Goal: Task Accomplishment & Management: Complete application form

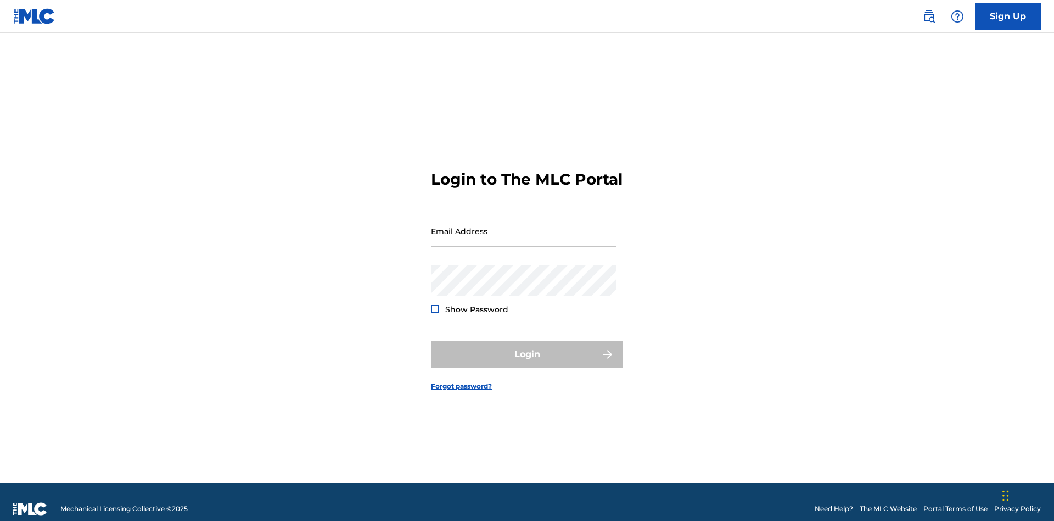
scroll to position [14, 0]
click at [524, 226] on input "Email Address" at bounding box center [524, 230] width 186 height 31
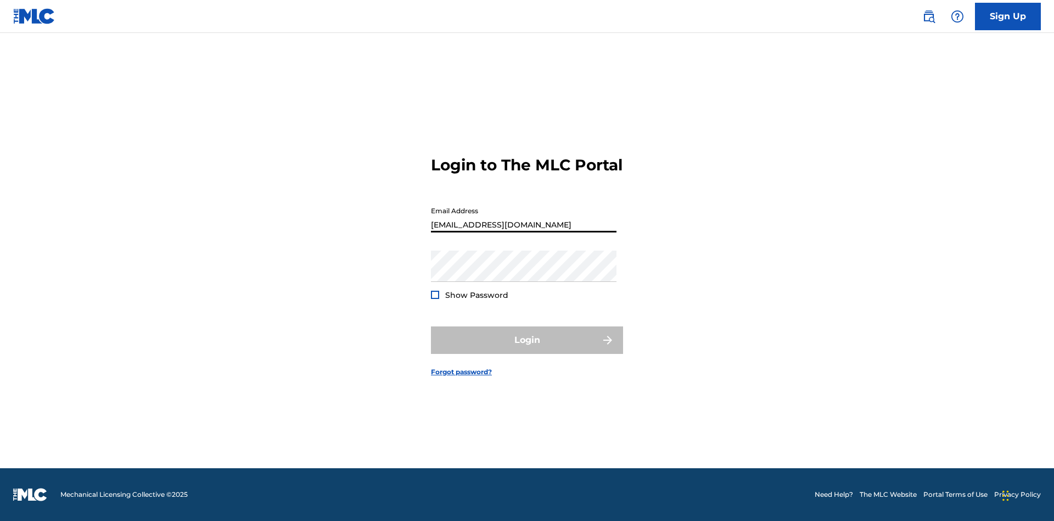
type input "[EMAIL_ADDRESS][DOMAIN_NAME]"
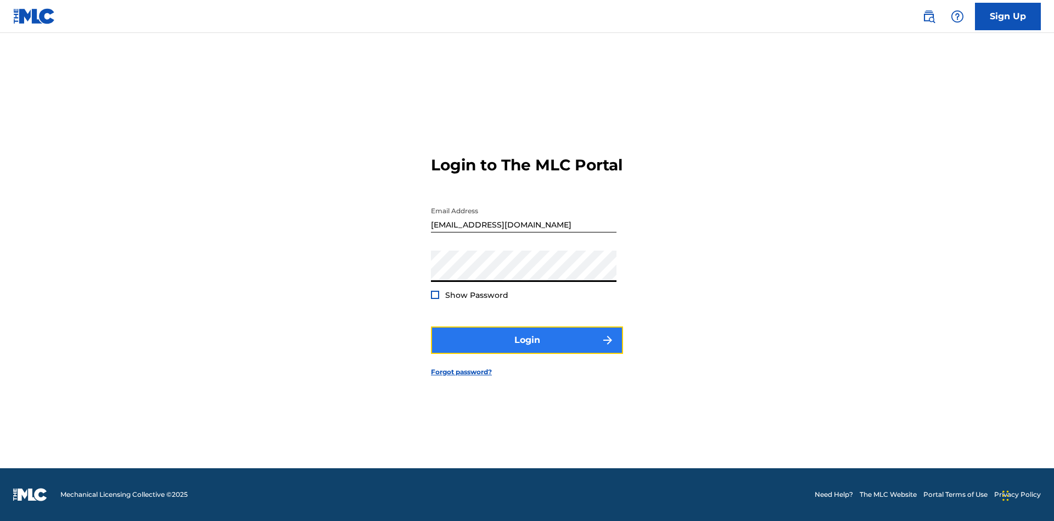
click at [527, 349] on button "Login" at bounding box center [527, 339] width 192 height 27
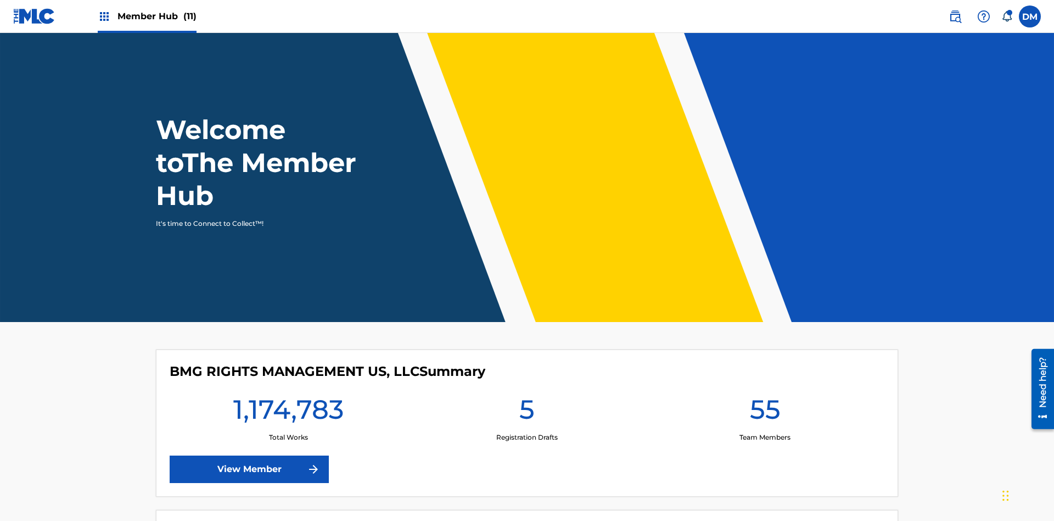
click at [156, 16] on span "Member Hub (11)" at bounding box center [157, 16] width 79 height 13
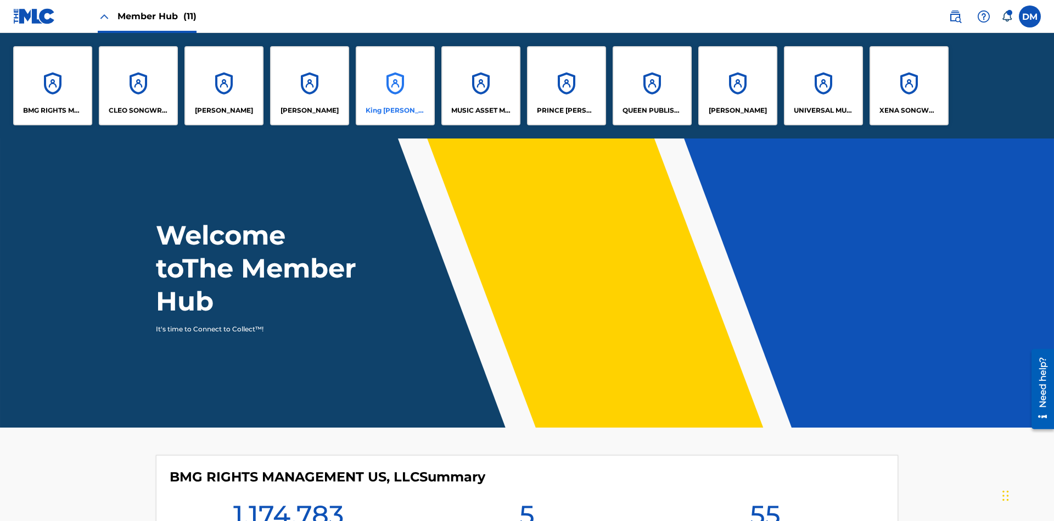
click at [395, 110] on p "King [PERSON_NAME]" at bounding box center [396, 110] width 60 height 10
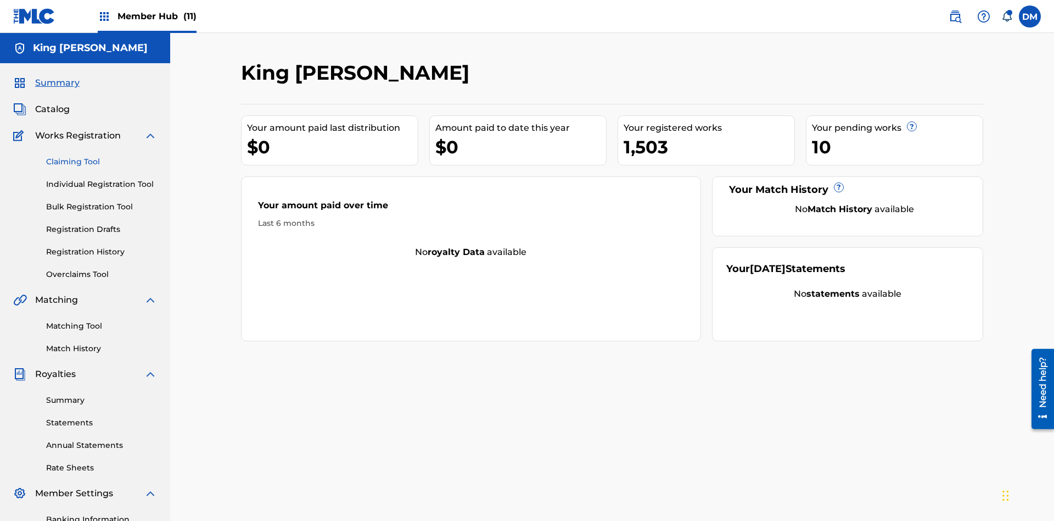
click at [102, 156] on link "Claiming Tool" at bounding box center [101, 162] width 111 height 12
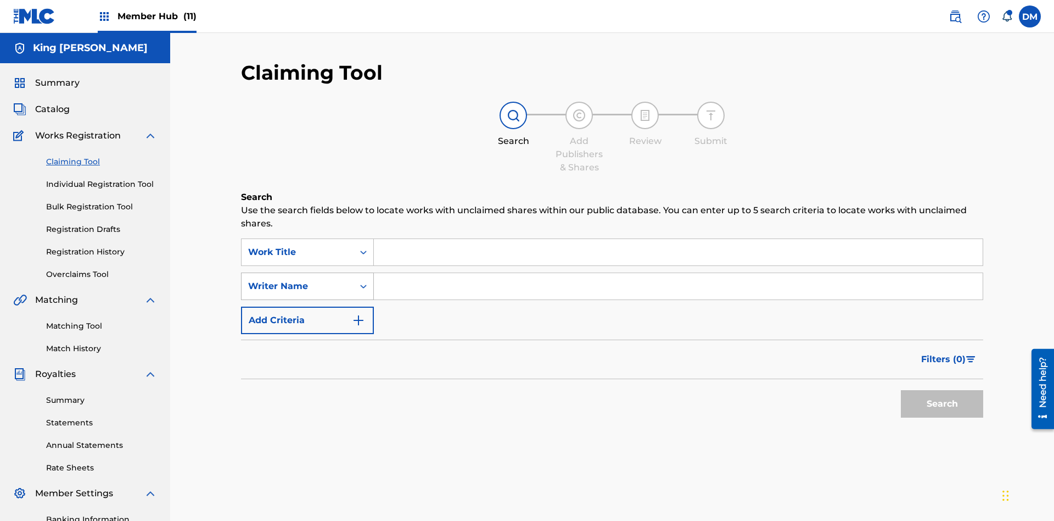
click at [298, 279] on div "Writer Name" at bounding box center [297, 285] width 99 height 13
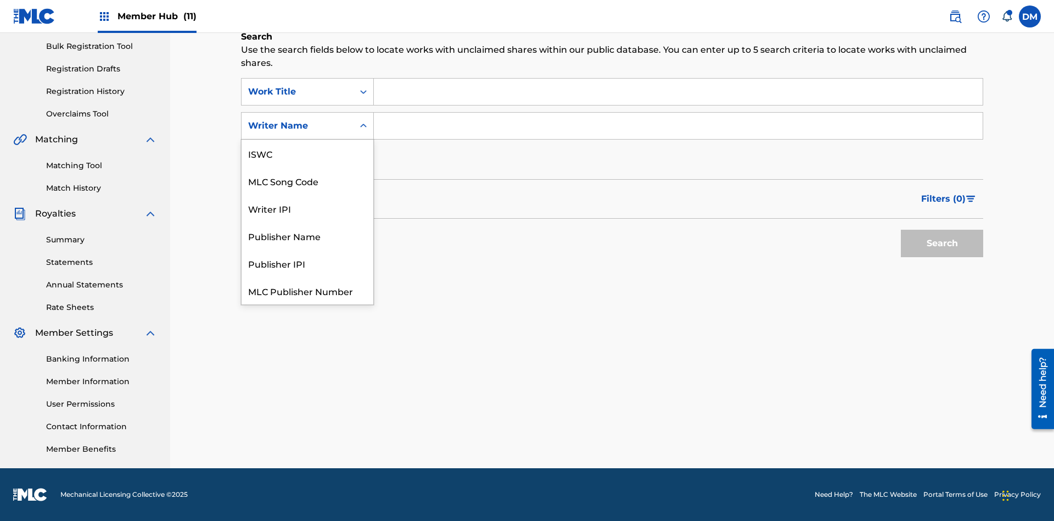
scroll to position [27, 0]
click at [307, 153] on div "MLC Song Code" at bounding box center [308, 152] width 132 height 27
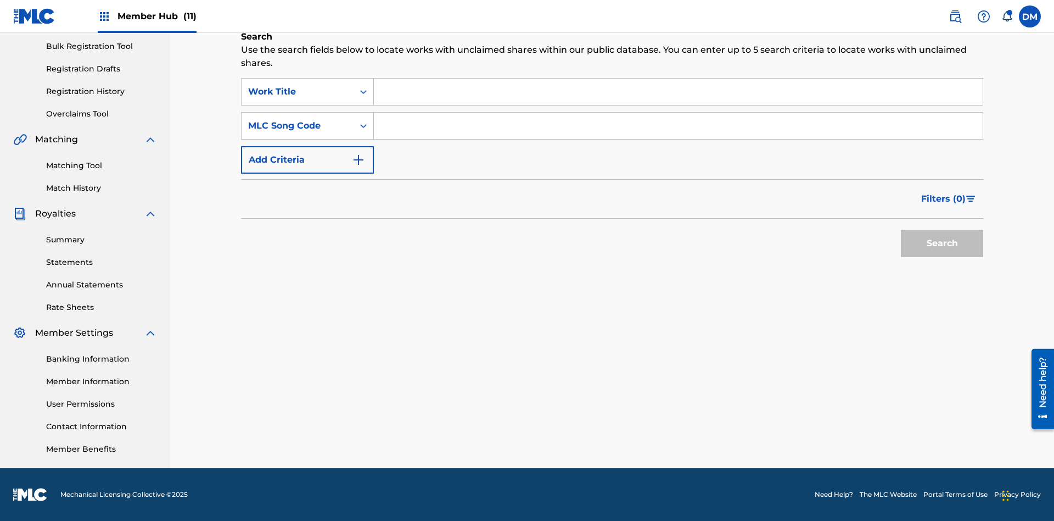
click at [678, 126] on input "Search Form" at bounding box center [678, 126] width 609 height 26
type input "RB0ZOJ"
click at [942, 243] on button "Search" at bounding box center [942, 243] width 82 height 27
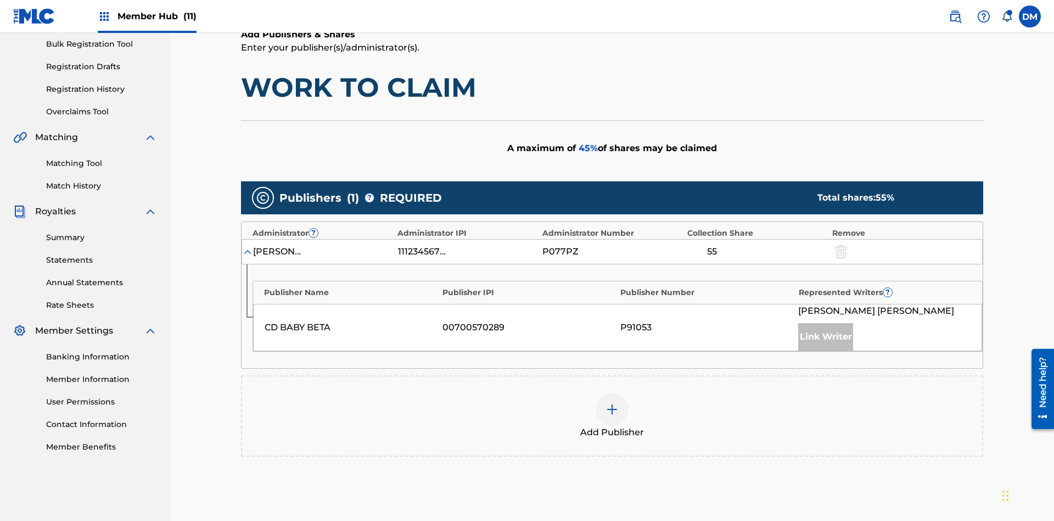
click at [612, 402] on img at bounding box center [612, 408] width 13 height 13
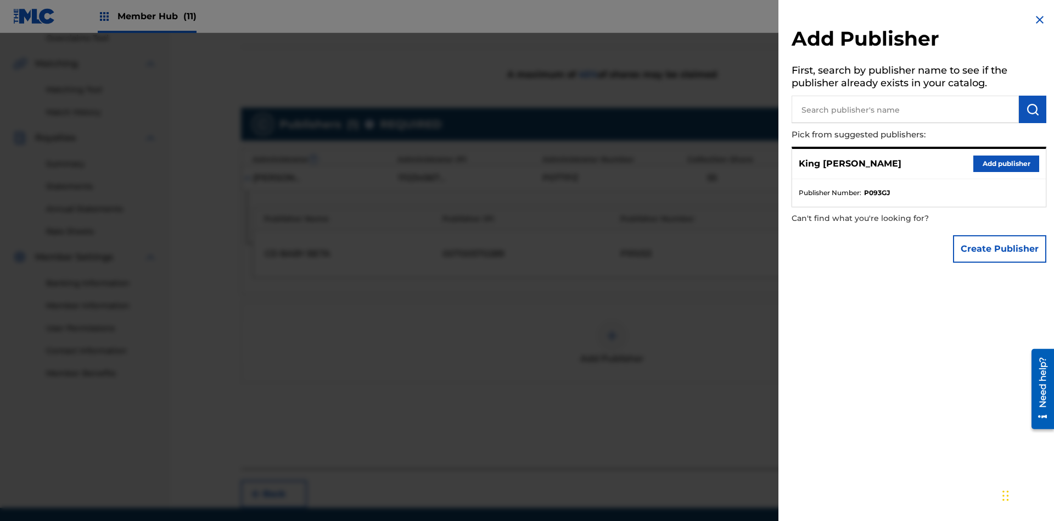
click at [905, 109] on input "text" at bounding box center [905, 109] width 227 height 27
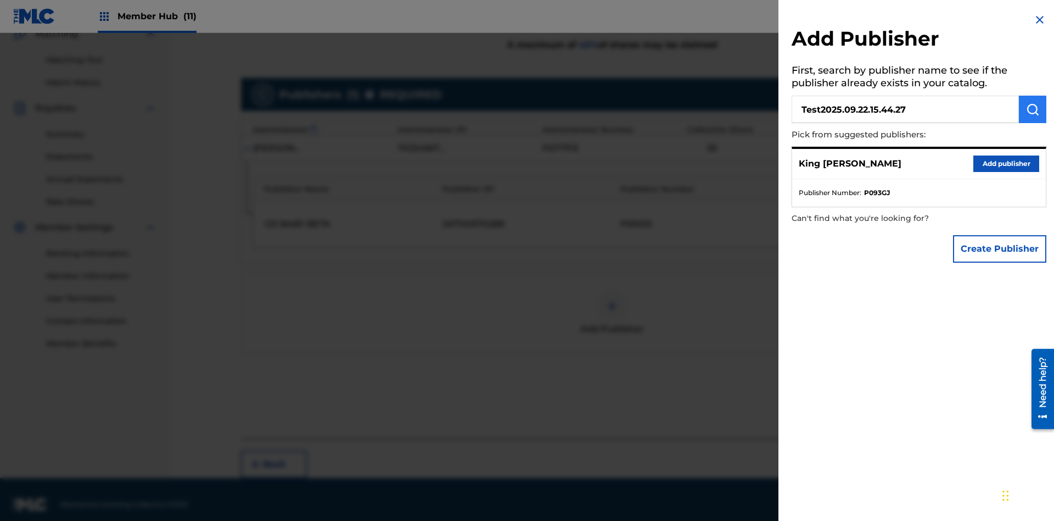
type input "Test2025.09.22.15.44.27"
click at [1033, 109] on img "submit" at bounding box center [1032, 109] width 13 height 13
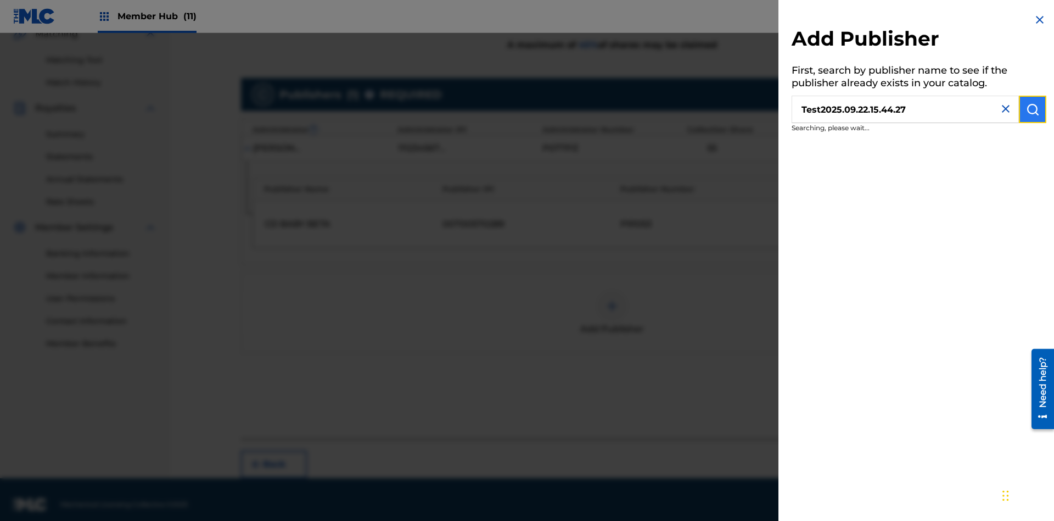
scroll to position [276, 0]
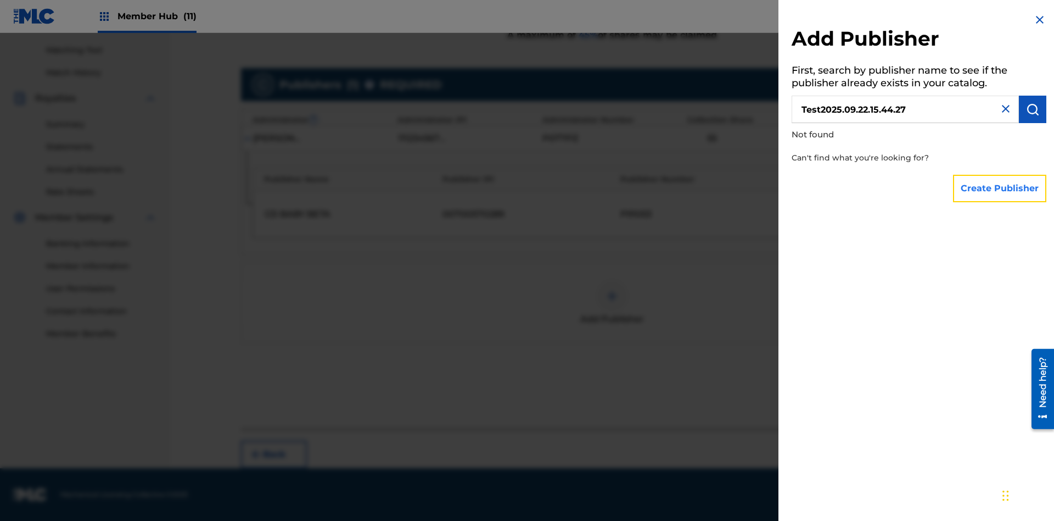
click at [1000, 188] on button "Create Publisher" at bounding box center [999, 188] width 93 height 27
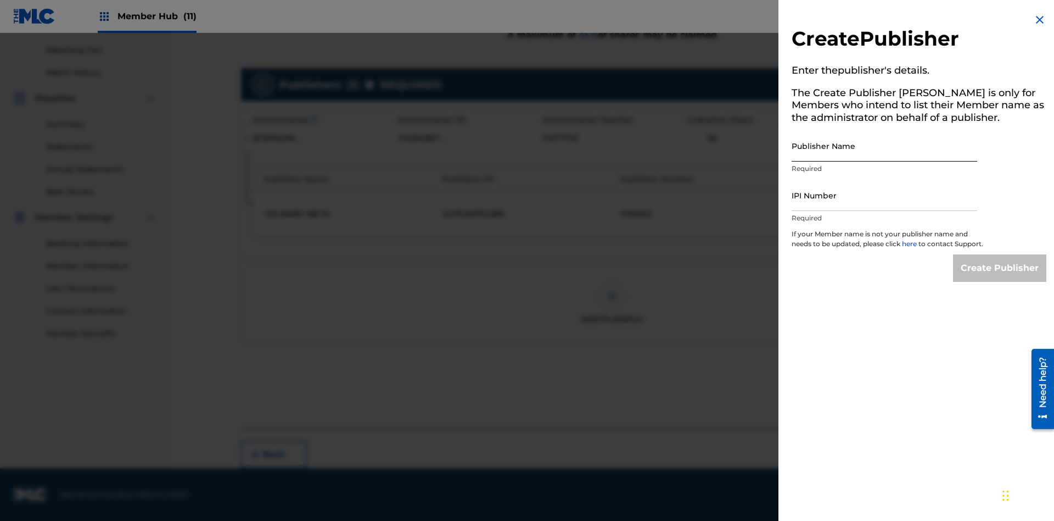
click at [885, 146] on input "Publisher Name" at bounding box center [885, 145] width 186 height 31
type input "Test2025.09.22.15.44.31"
click at [885, 195] on input "IPI Number" at bounding box center [885, 195] width 186 height 31
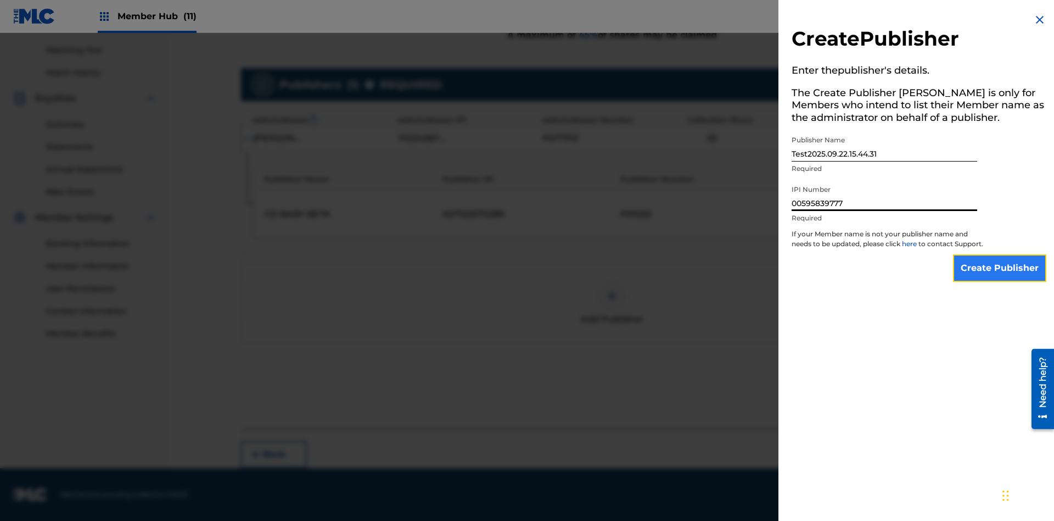
click at [1000, 278] on input "Create Publisher" at bounding box center [999, 267] width 93 height 27
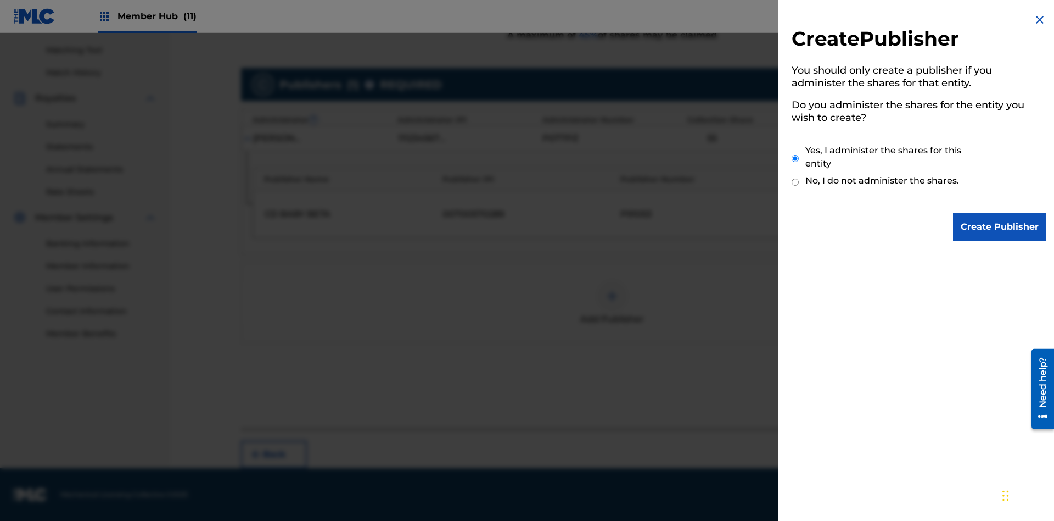
click at [796, 158] on input "Yes, I administer the shares for this entity" at bounding box center [795, 159] width 7 height 24
click at [1000, 227] on input "Create Publisher" at bounding box center [999, 226] width 93 height 27
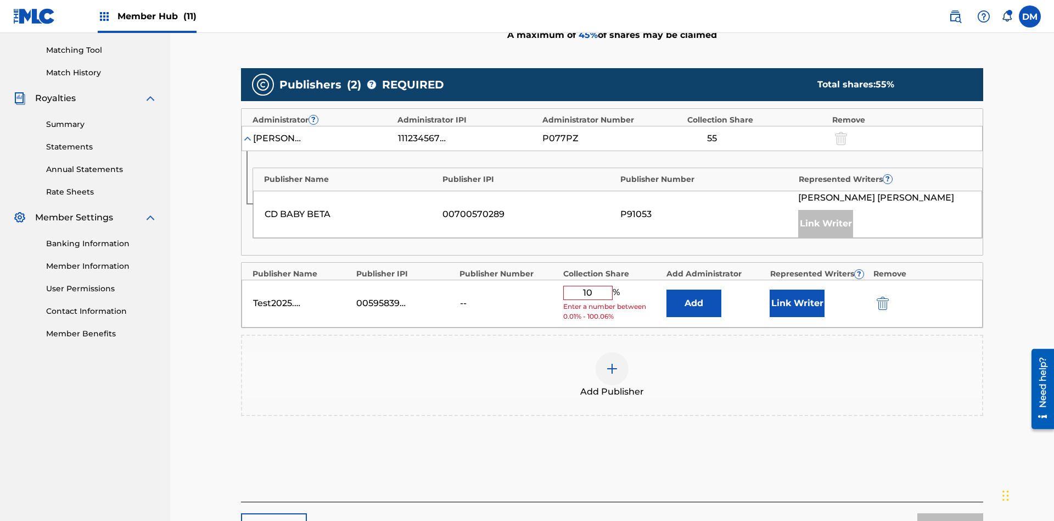
scroll to position [340, 0]
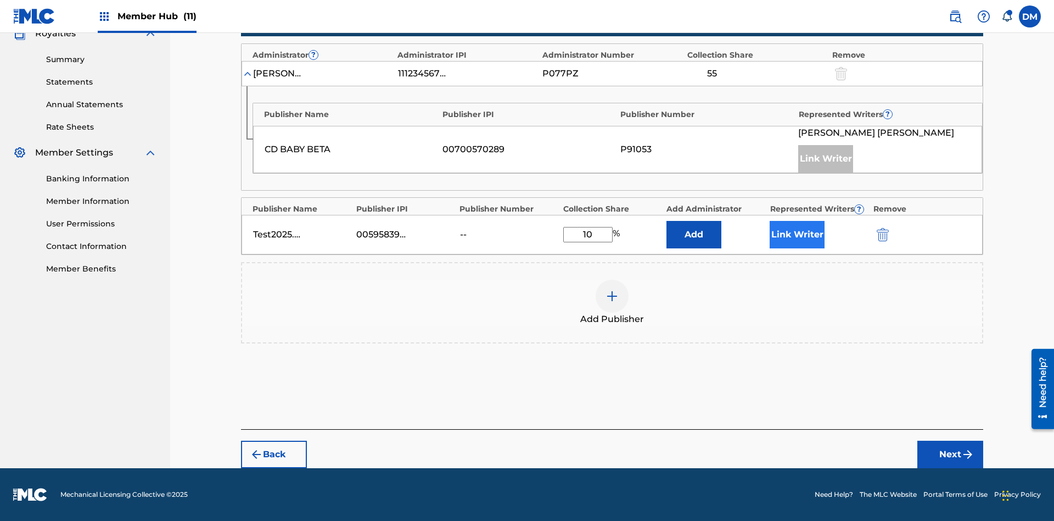
type input "10"
click at [797, 234] on button "Link Writer" at bounding box center [797, 234] width 55 height 27
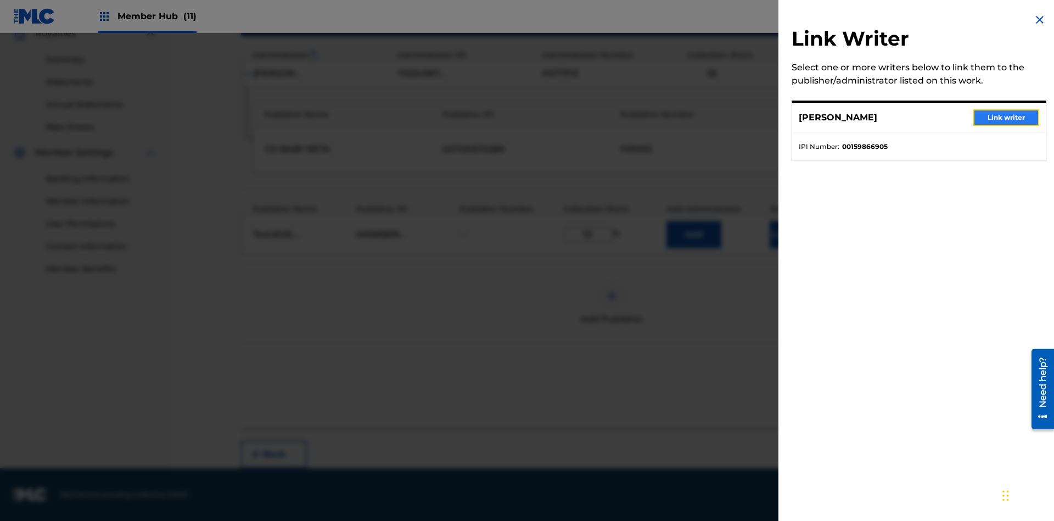
click at [1006, 118] on button "Link writer" at bounding box center [1007, 117] width 66 height 16
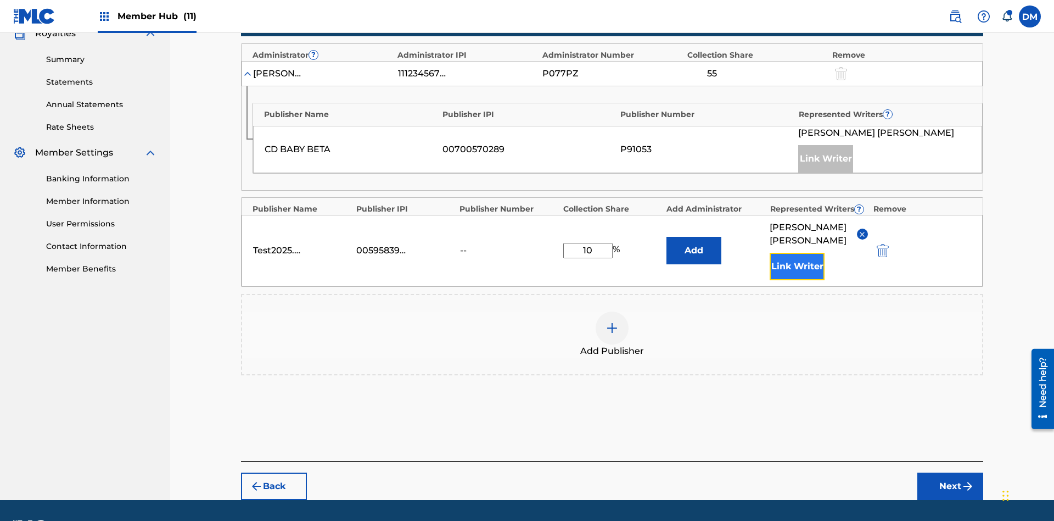
click at [797, 253] on button "Link Writer" at bounding box center [797, 266] width 55 height 27
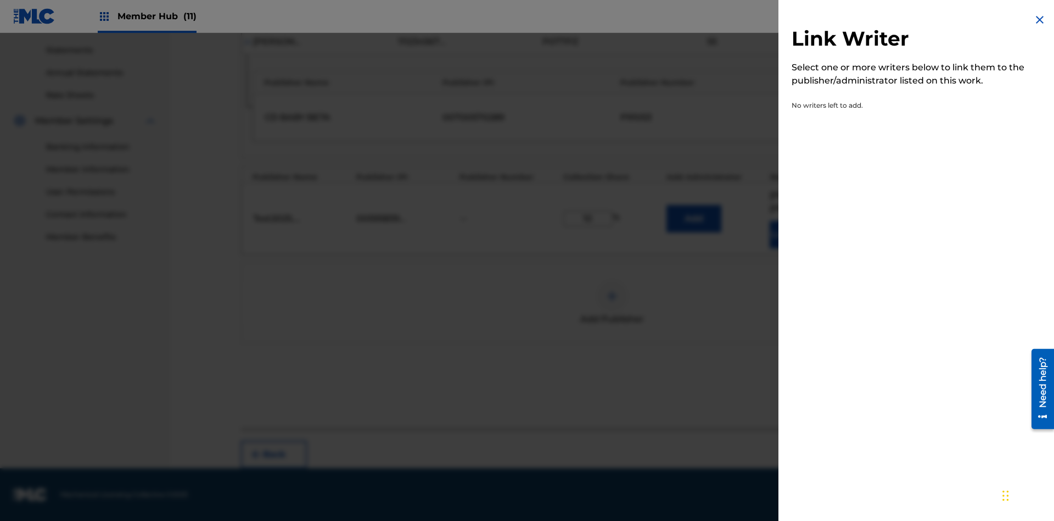
click at [1040, 20] on img at bounding box center [1039, 19] width 13 height 13
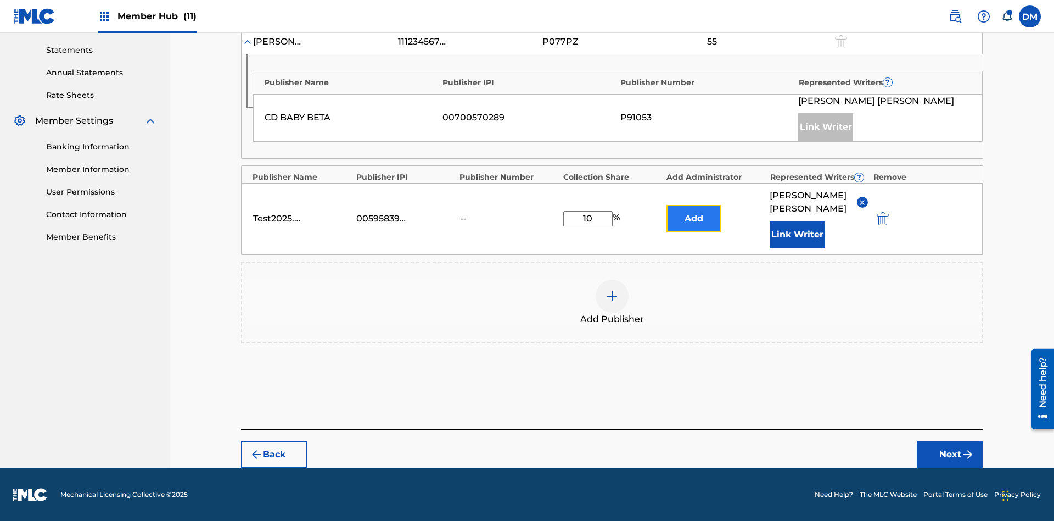
click at [694, 219] on button "Add" at bounding box center [694, 218] width 55 height 27
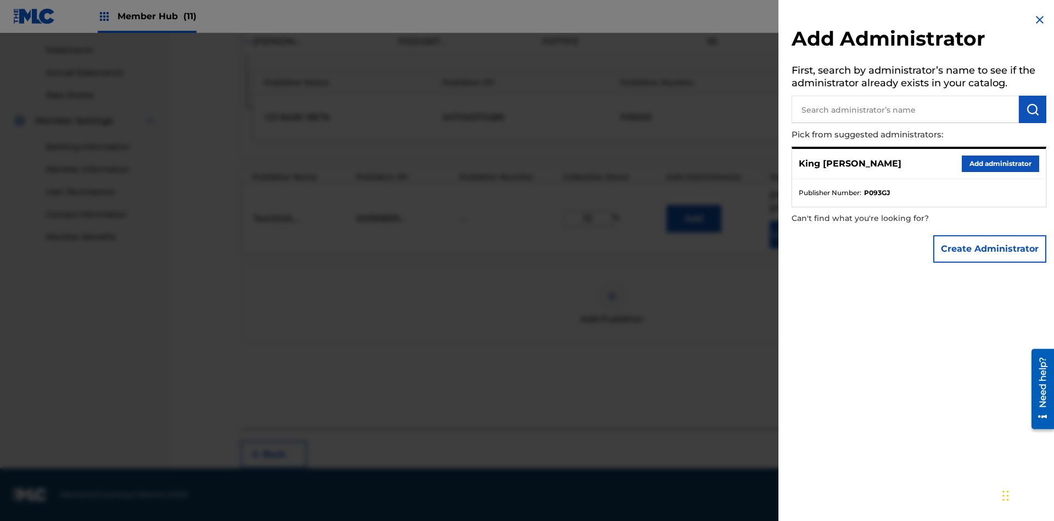
click at [905, 109] on input "text" at bounding box center [905, 109] width 227 height 27
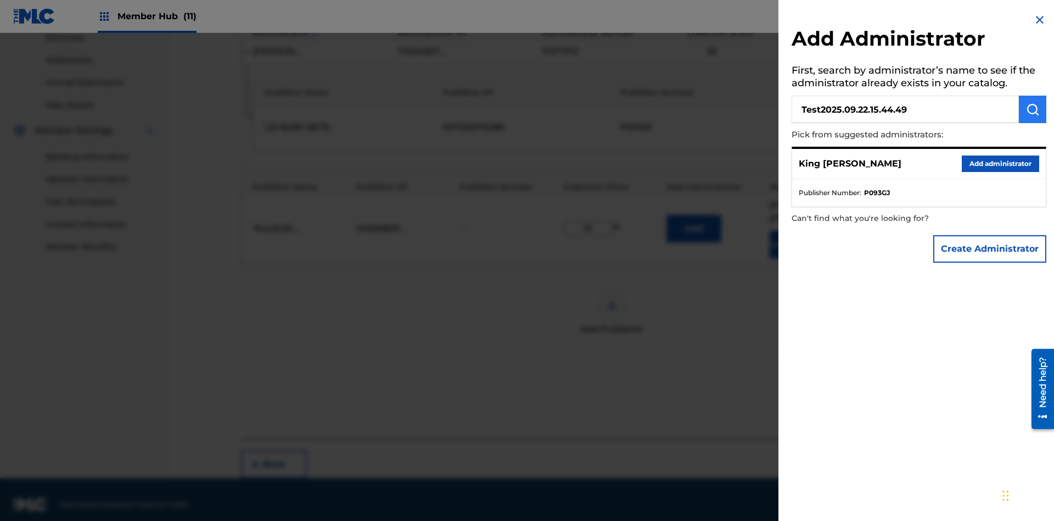
type input "Test2025.09.22.15.44.49"
click at [1033, 109] on img "submit" at bounding box center [1032, 109] width 13 height 13
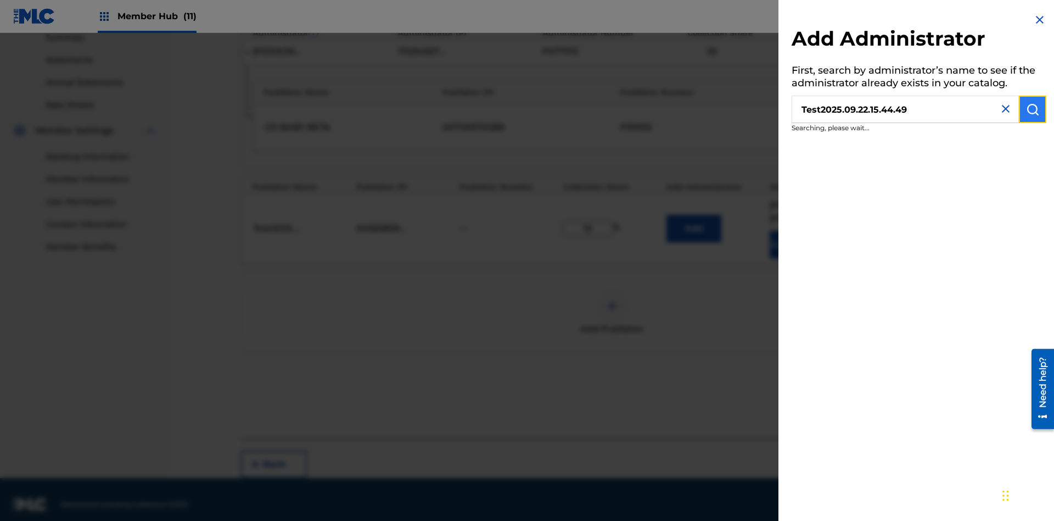
scroll to position [372, 0]
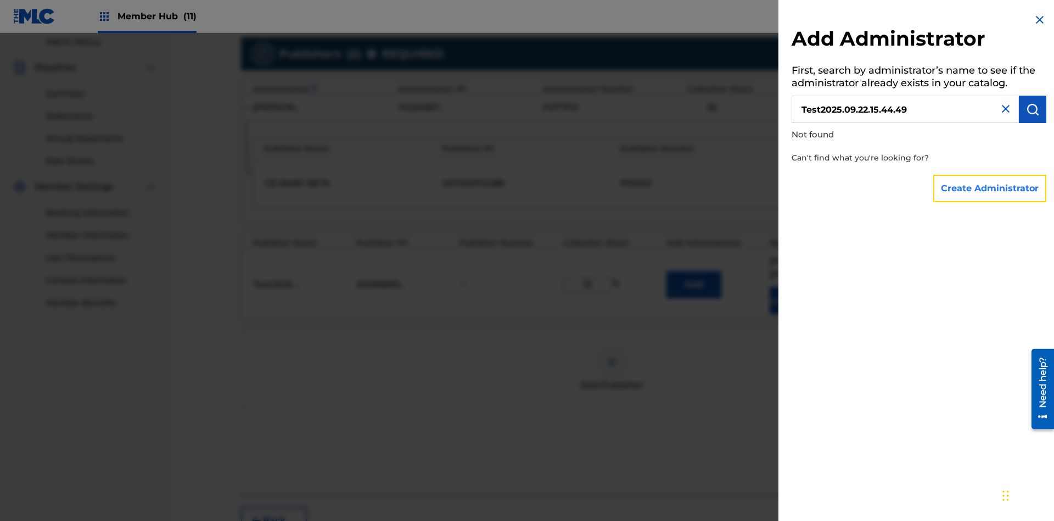
click at [991, 188] on button "Create Administrator" at bounding box center [989, 188] width 113 height 27
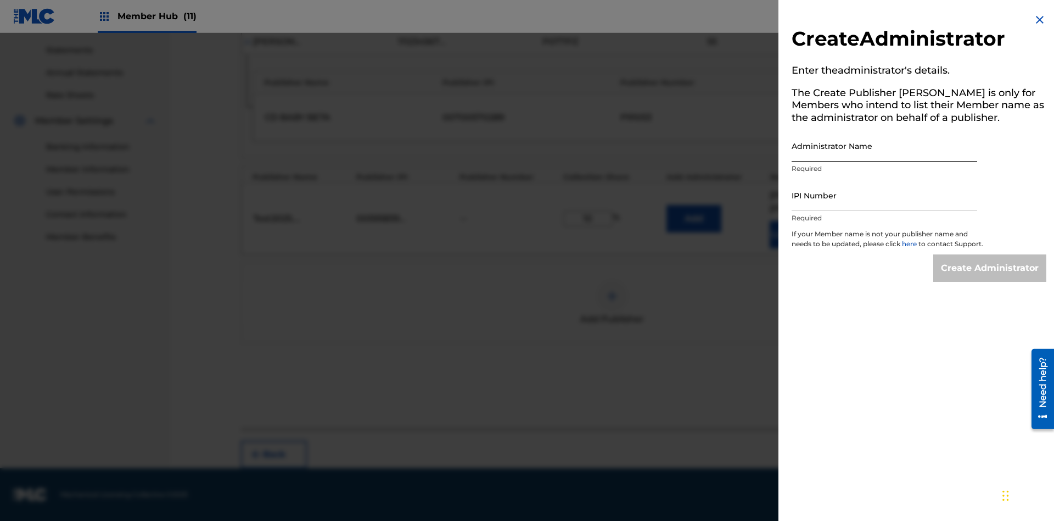
click at [885, 146] on input "Administrator Name" at bounding box center [885, 145] width 186 height 31
type input "Test2025.09.22.15.44.53"
click at [885, 195] on input "IPI Number" at bounding box center [885, 195] width 186 height 31
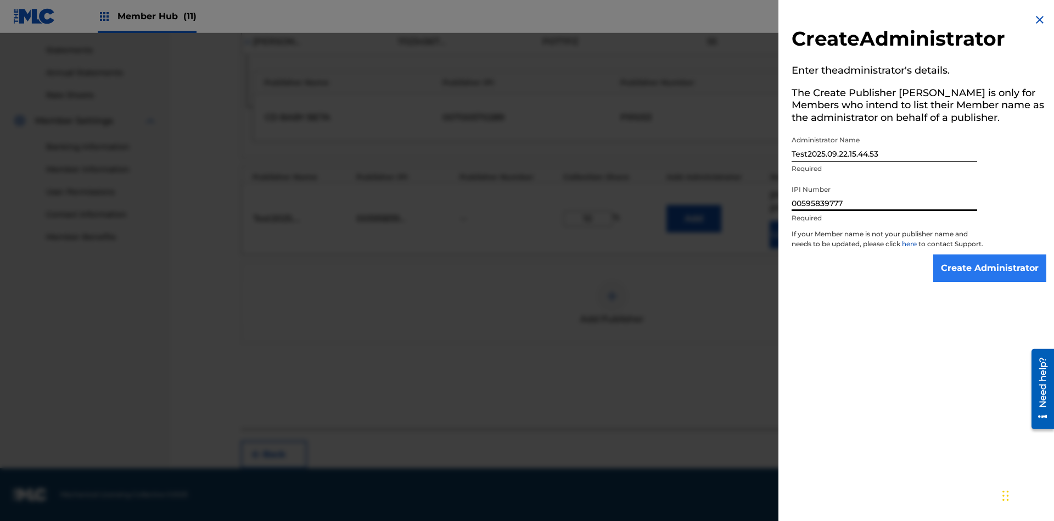
type input "00595839777"
click at [991, 278] on input "Create Administrator" at bounding box center [989, 267] width 113 height 27
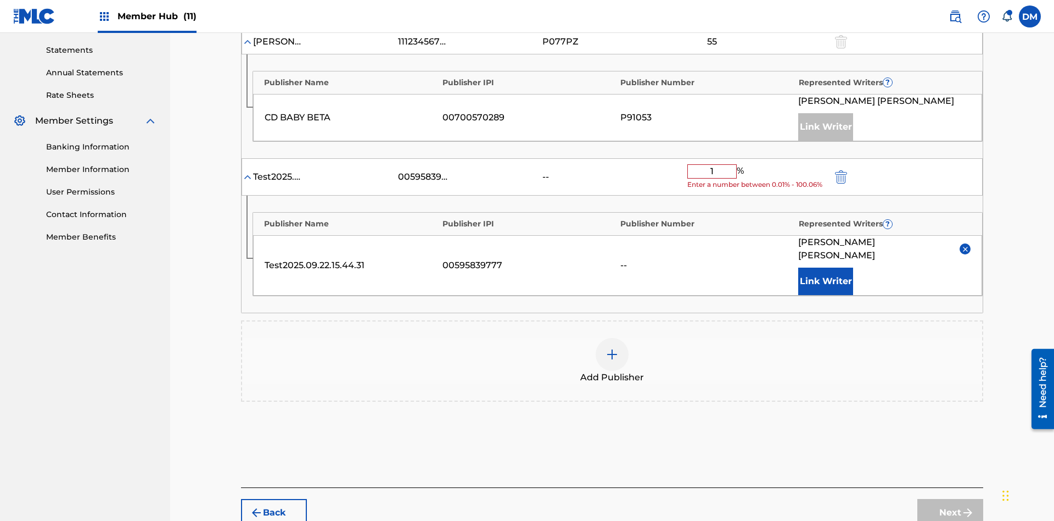
type input "10"
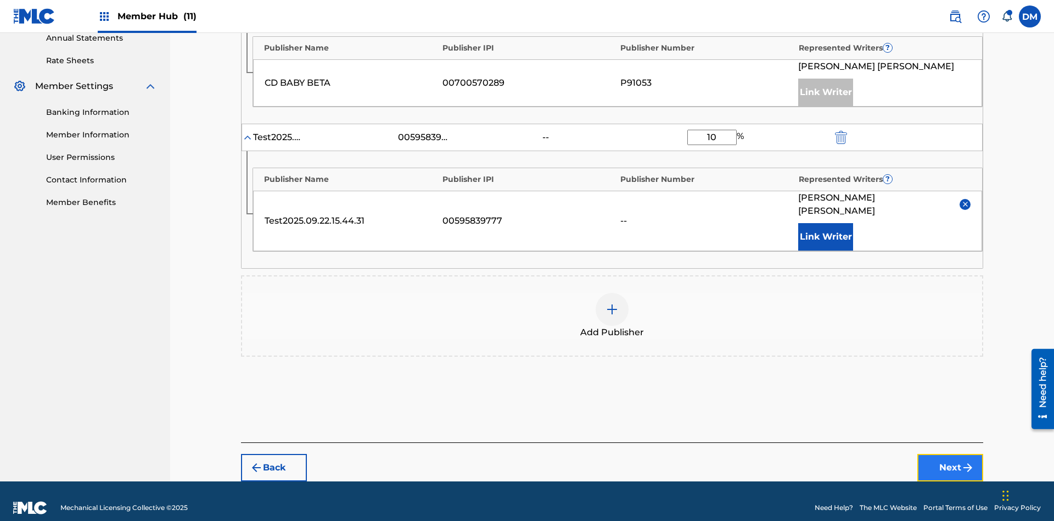
click at [950, 454] on button "Next" at bounding box center [951, 467] width 66 height 27
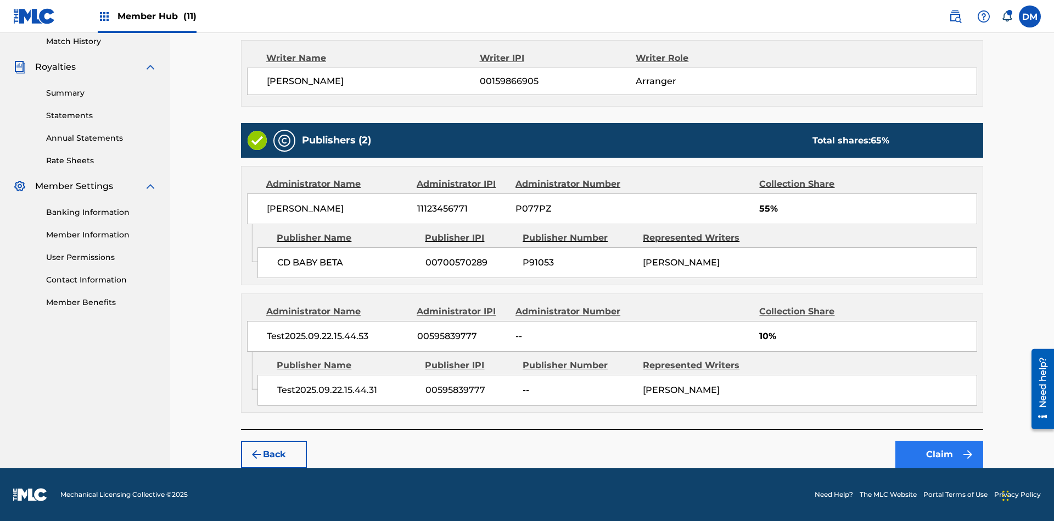
click at [939, 454] on button "Claim" at bounding box center [940, 453] width 88 height 27
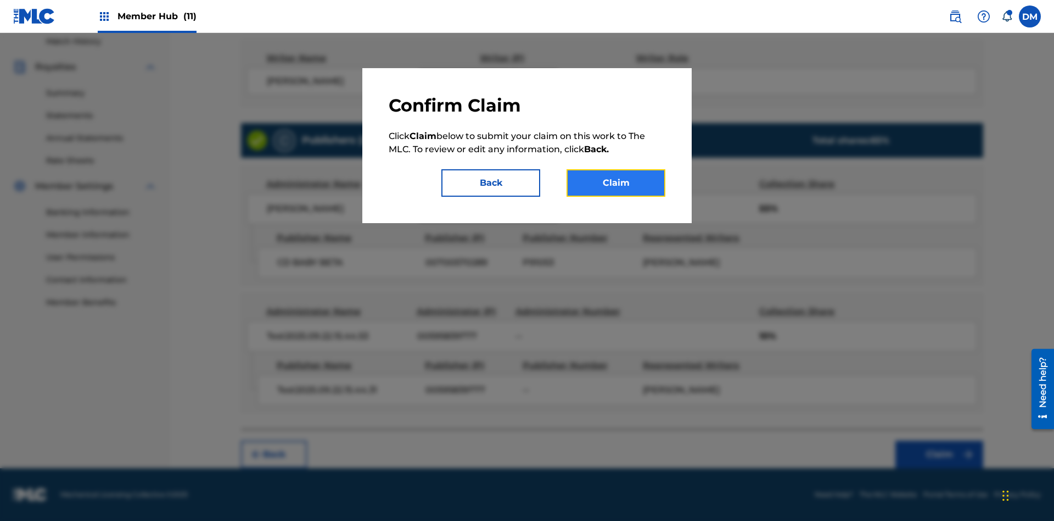
click at [616, 183] on button "Claim" at bounding box center [616, 182] width 99 height 27
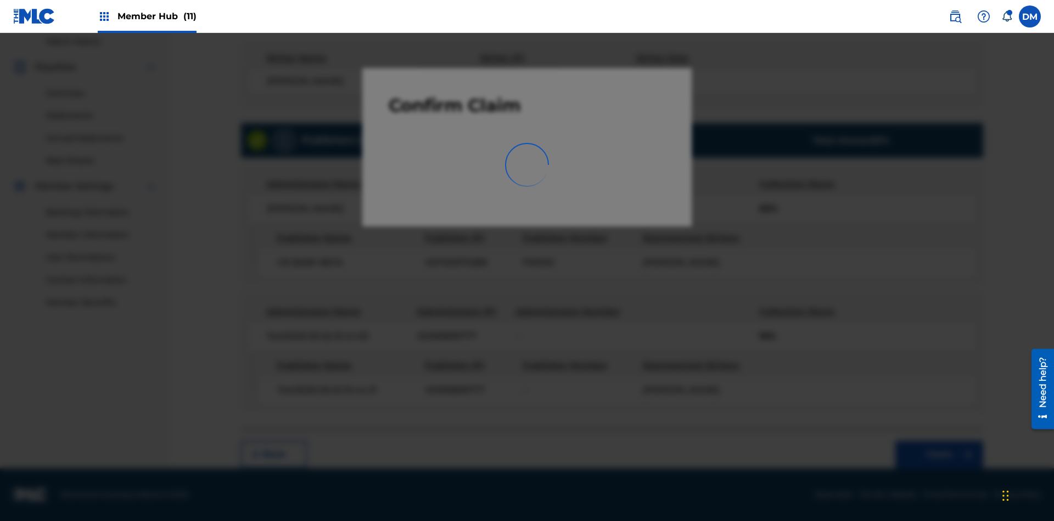
scroll to position [160, 0]
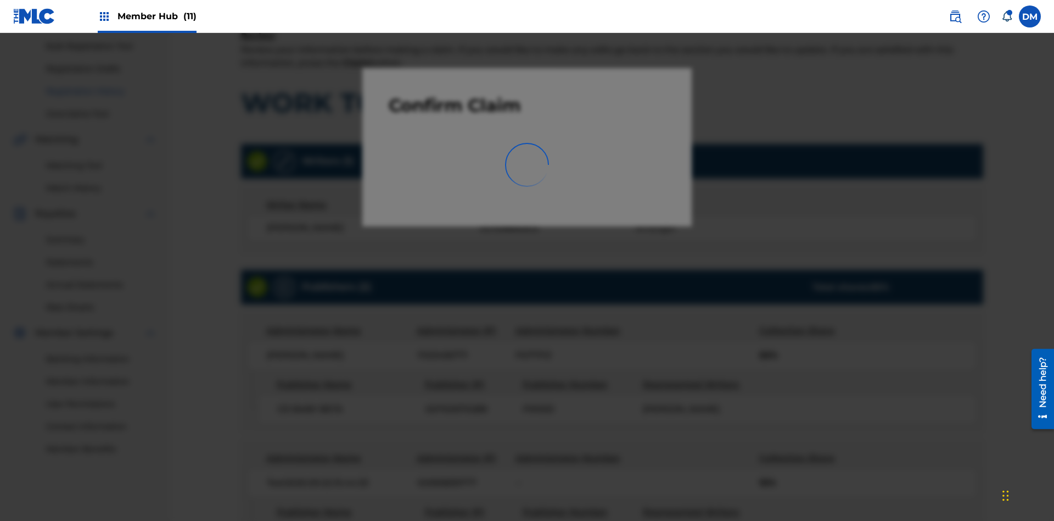
click at [102, 91] on link "Registration History" at bounding box center [101, 92] width 111 height 12
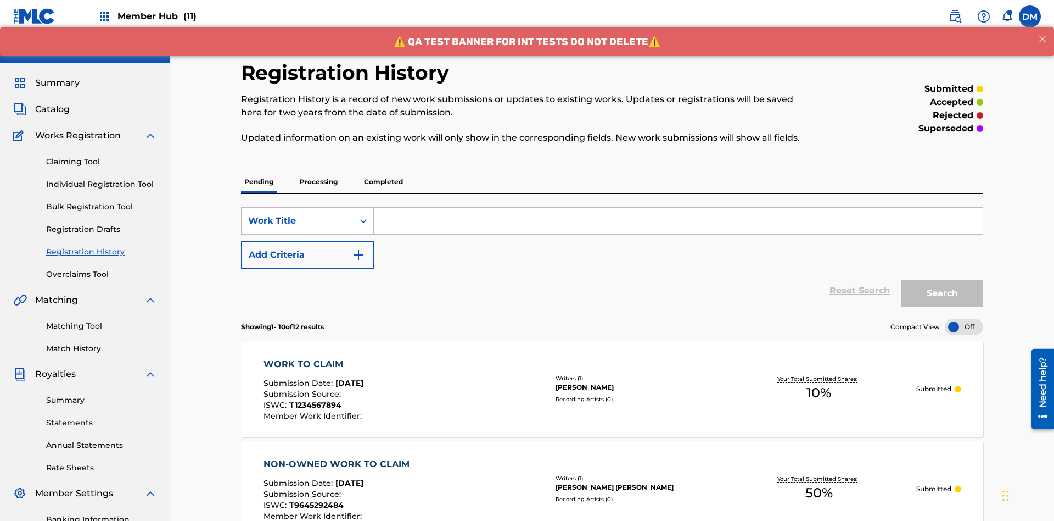
click at [678, 208] on input "Search Form" at bounding box center [678, 221] width 609 height 26
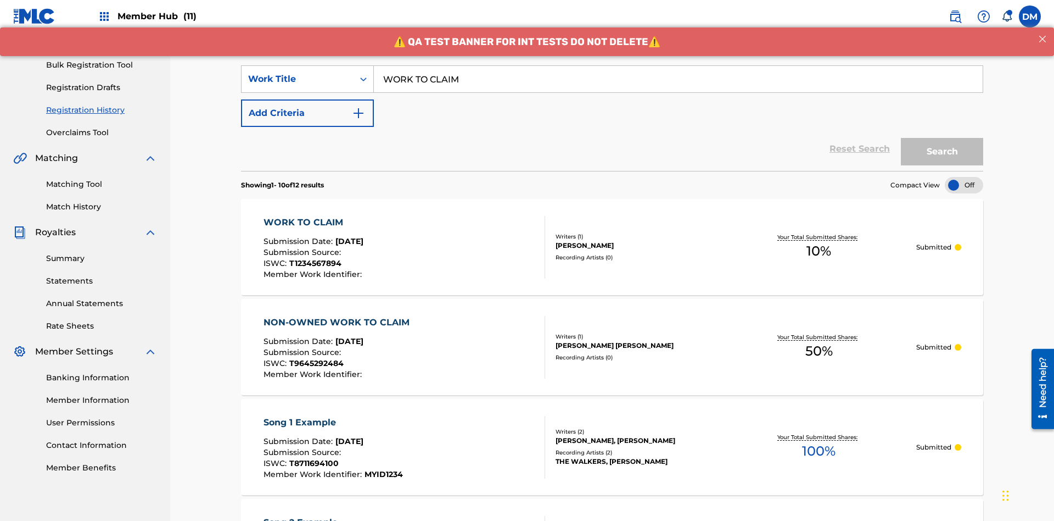
type input "WORK TO CLAIM"
click at [942, 138] on button "Search" at bounding box center [942, 151] width 82 height 27
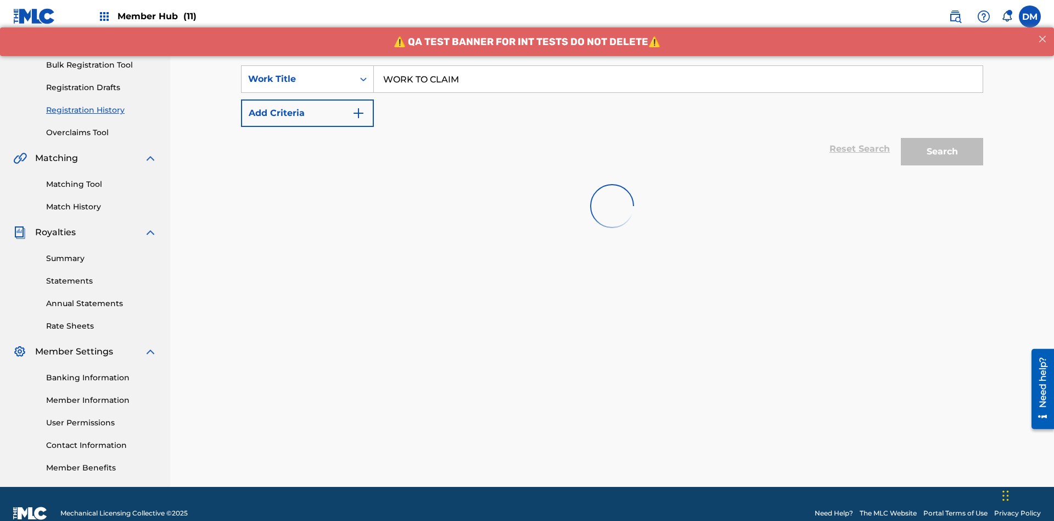
scroll to position [160, 0]
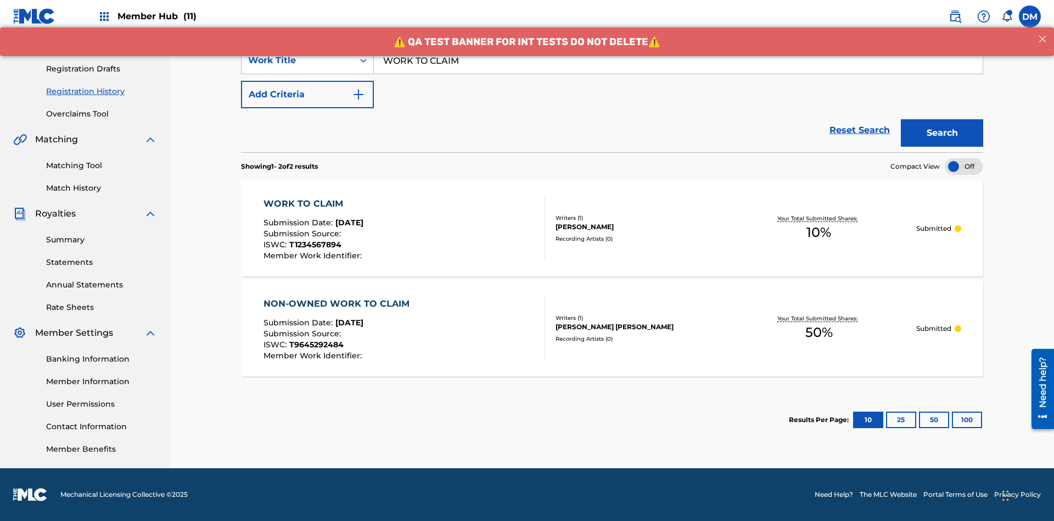
click at [612, 228] on div "[PERSON_NAME]" at bounding box center [639, 227] width 166 height 10
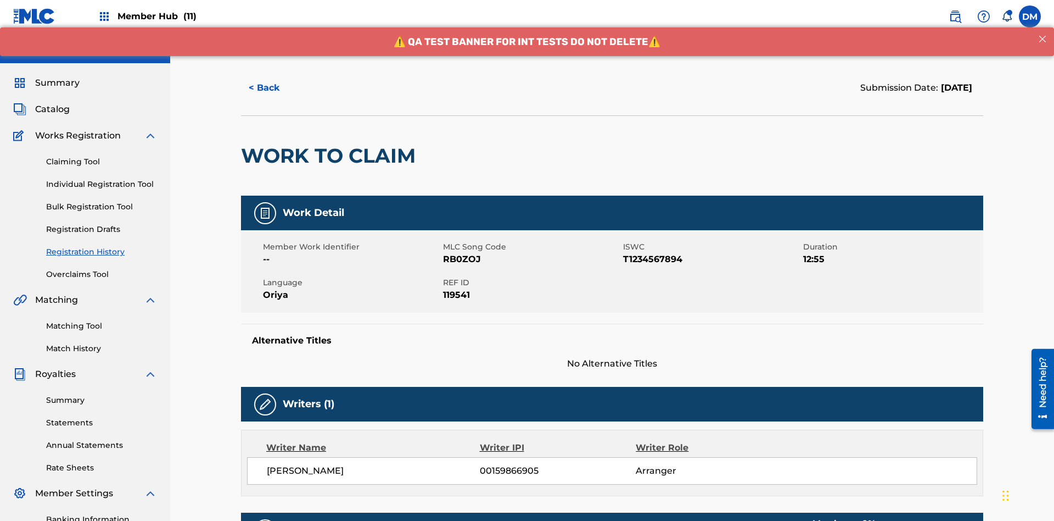
scroll to position [77, 0]
